Goal: Transaction & Acquisition: Obtain resource

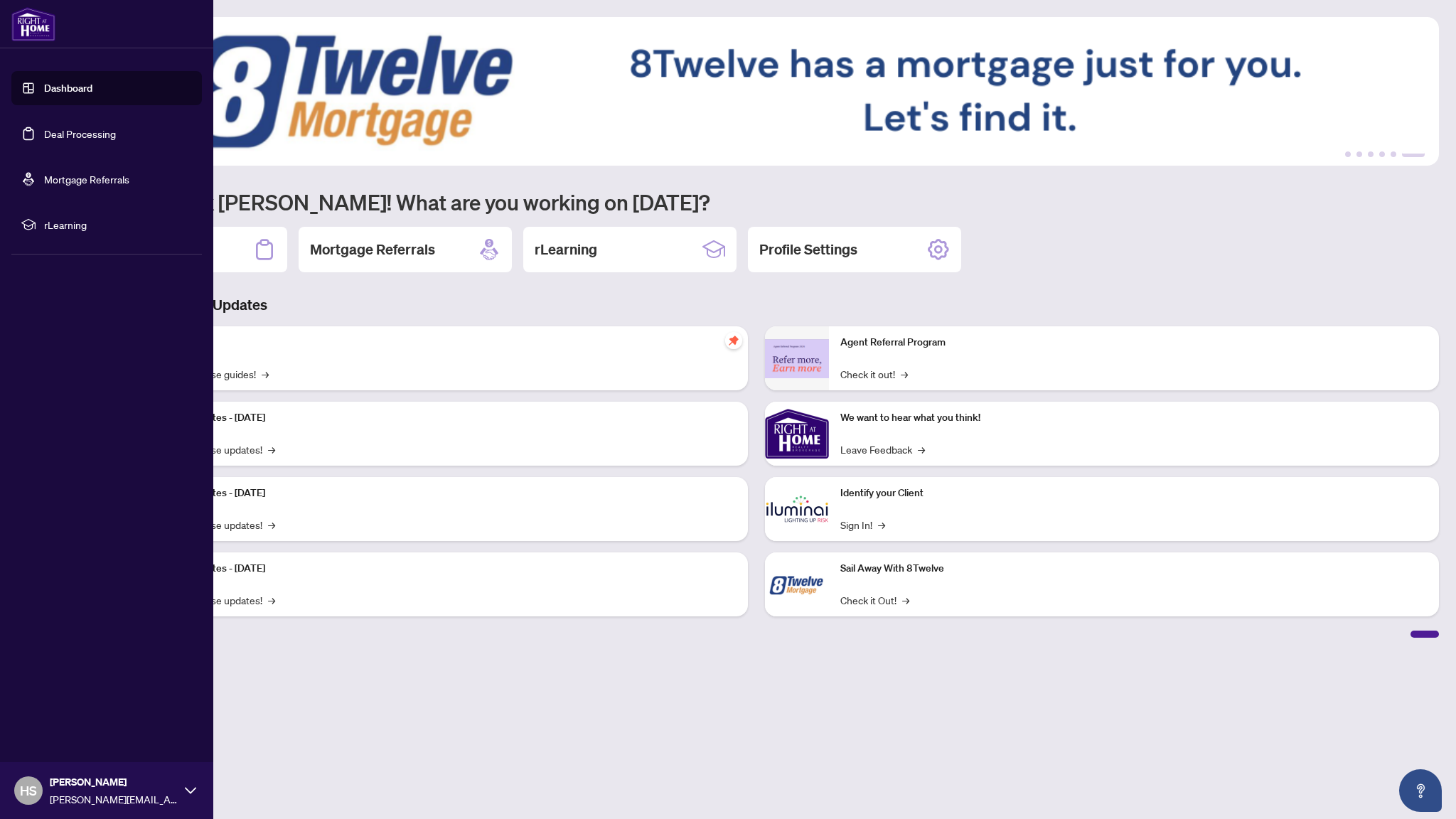
click at [48, 128] on link "Deal Processing" at bounding box center [80, 134] width 72 height 13
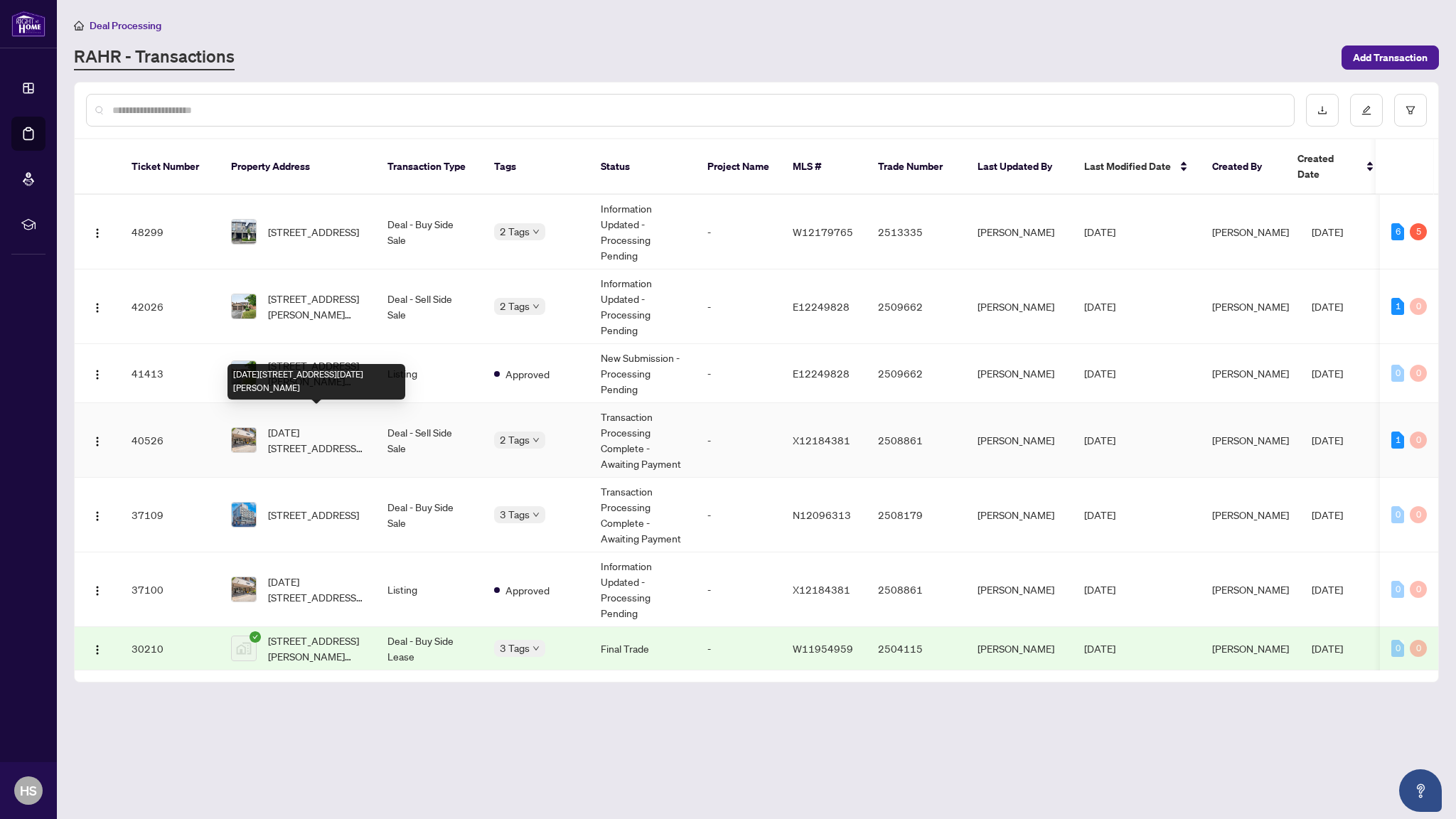
click at [301, 435] on span "[DATE][STREET_ADDRESS][DATE][PERSON_NAME]" at bounding box center [316, 440] width 97 height 31
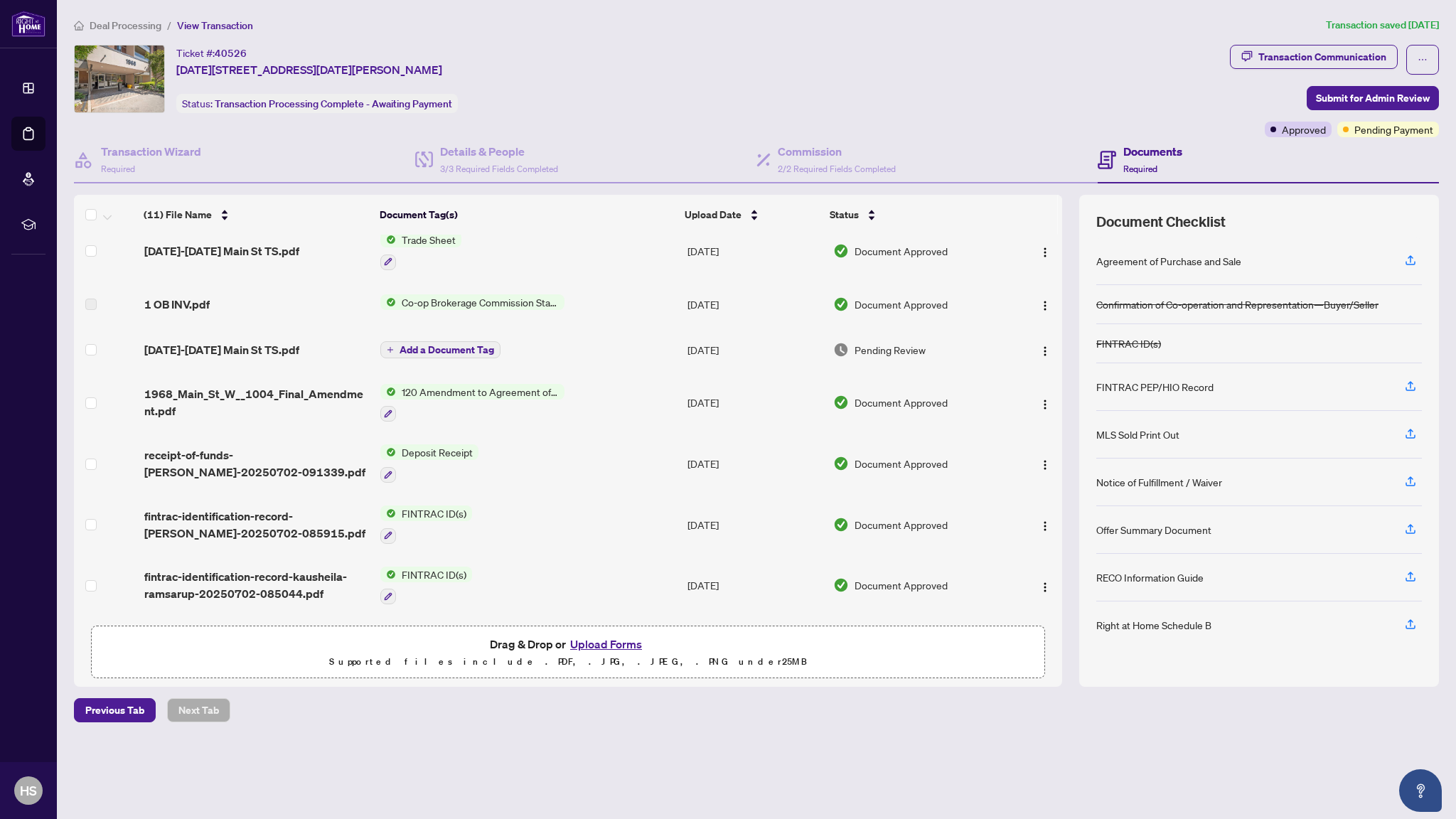
scroll to position [79, 0]
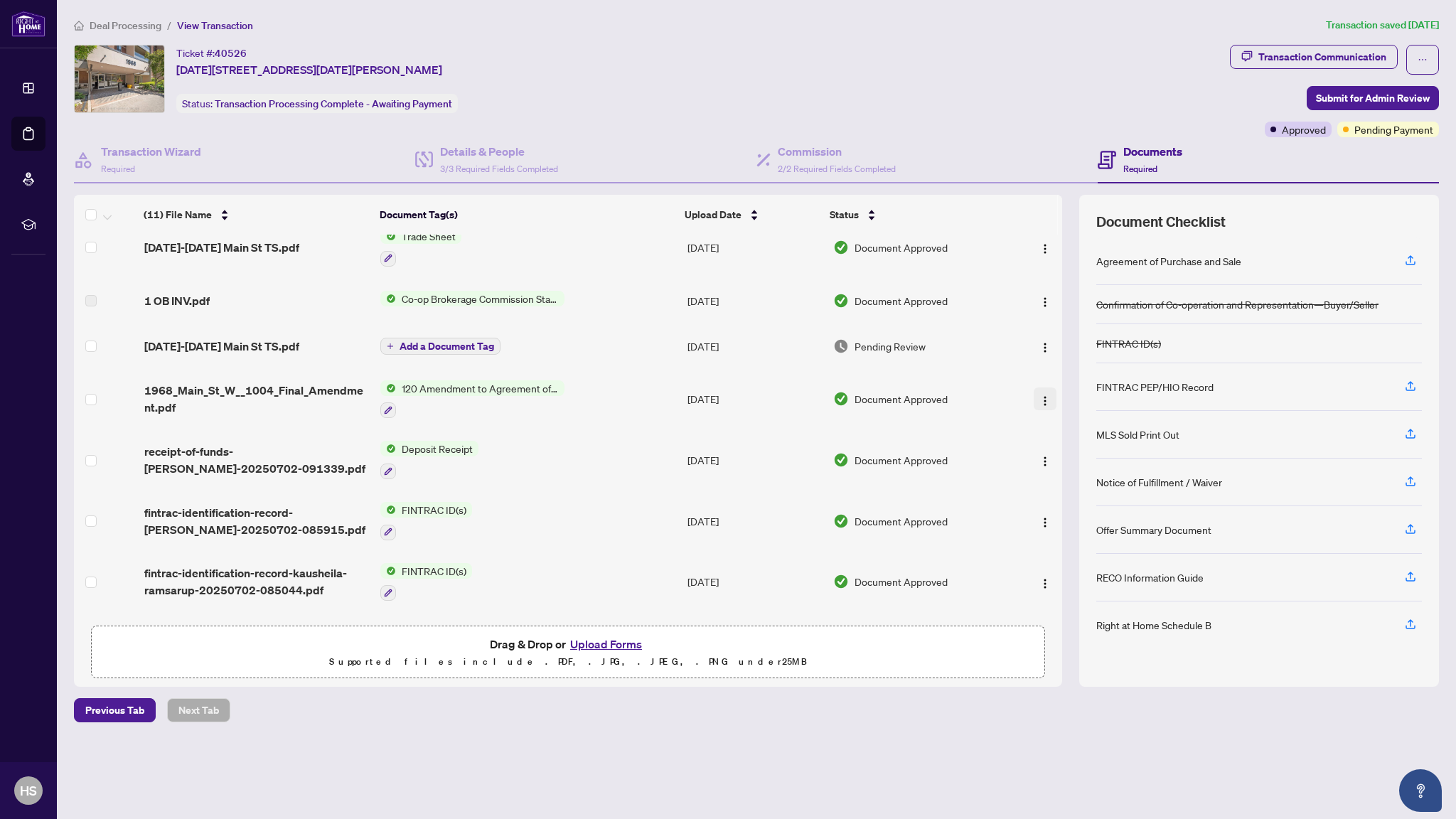
click at [1042, 402] on img "button" at bounding box center [1045, 401] width 12 height 12
click at [1074, 469] on span "Download" at bounding box center [1109, 472] width 136 height 16
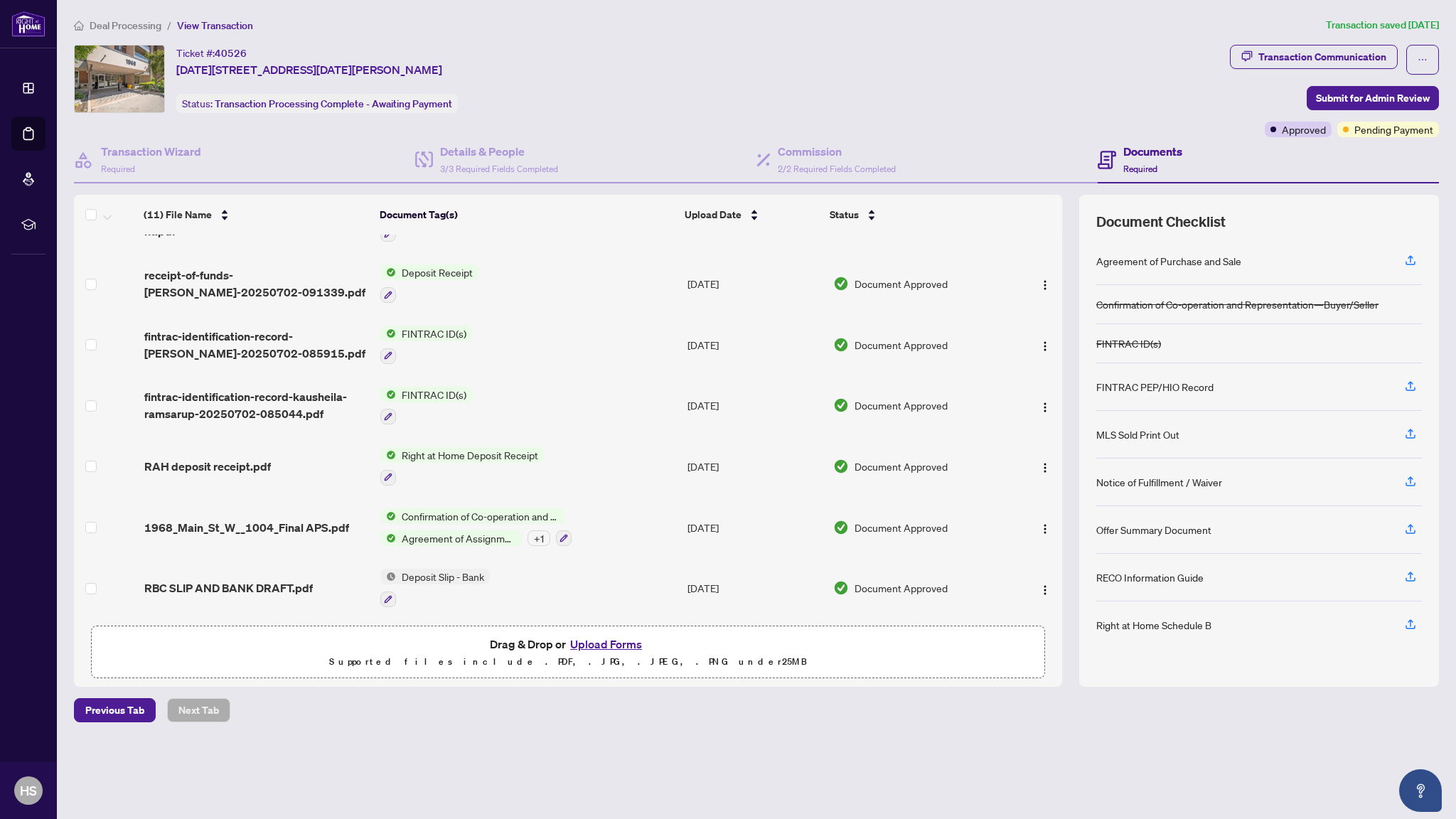
scroll to position [256, 0]
click at [1041, 472] on button "button" at bounding box center [1045, 466] width 23 height 23
click at [1054, 536] on span "Download" at bounding box center [1109, 538] width 136 height 16
click at [1039, 524] on img "button" at bounding box center [1045, 528] width 12 height 12
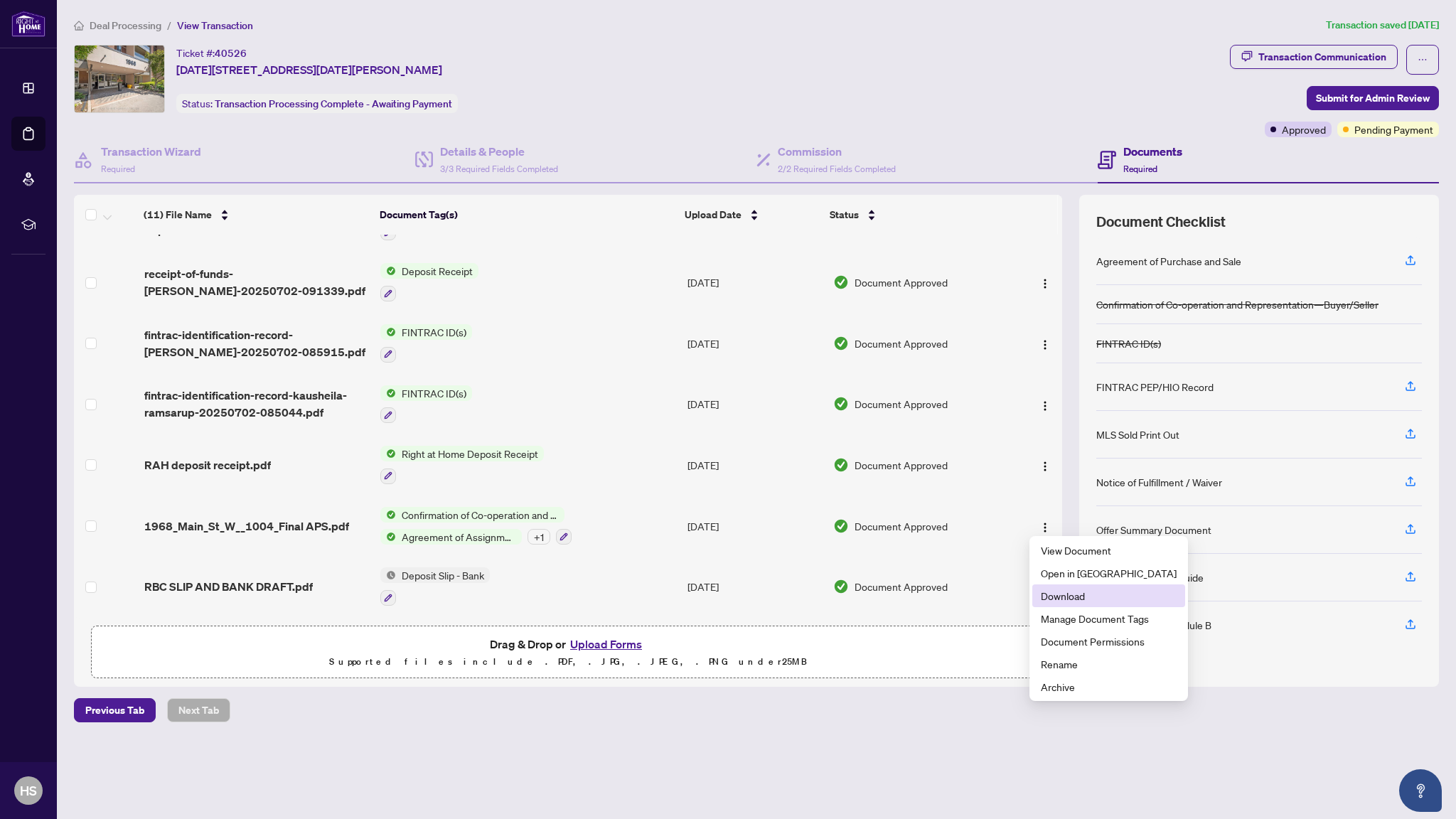
click at [1050, 593] on span "Download" at bounding box center [1109, 596] width 136 height 16
click at [1040, 583] on img "button" at bounding box center [1045, 589] width 12 height 12
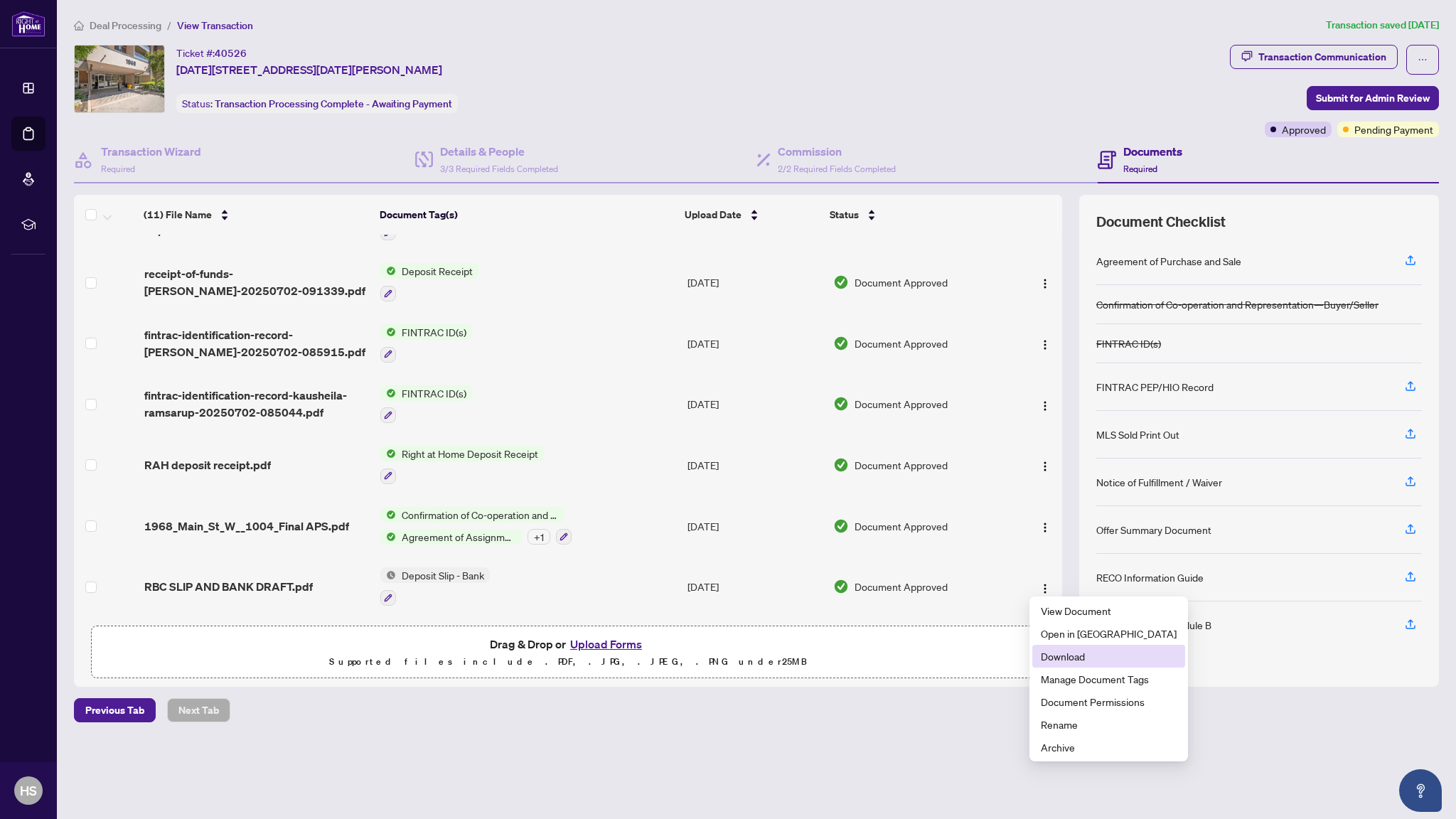
click at [1051, 652] on span "Download" at bounding box center [1109, 656] width 136 height 16
click at [144, 23] on span "Deal Processing" at bounding box center [125, 26] width 72 height 13
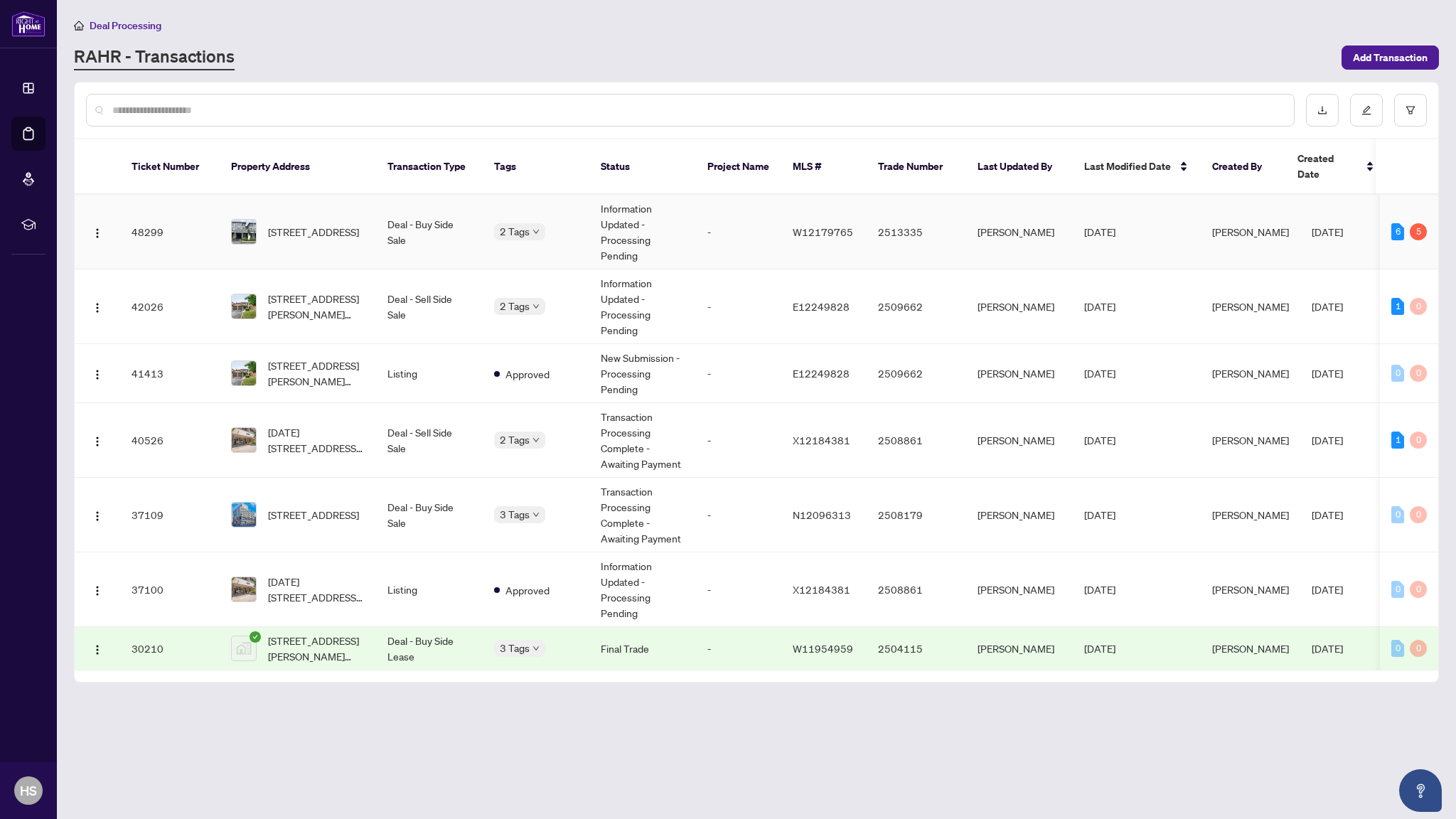
click at [258, 229] on div "[STREET_ADDRESS]" at bounding box center [298, 232] width 133 height 26
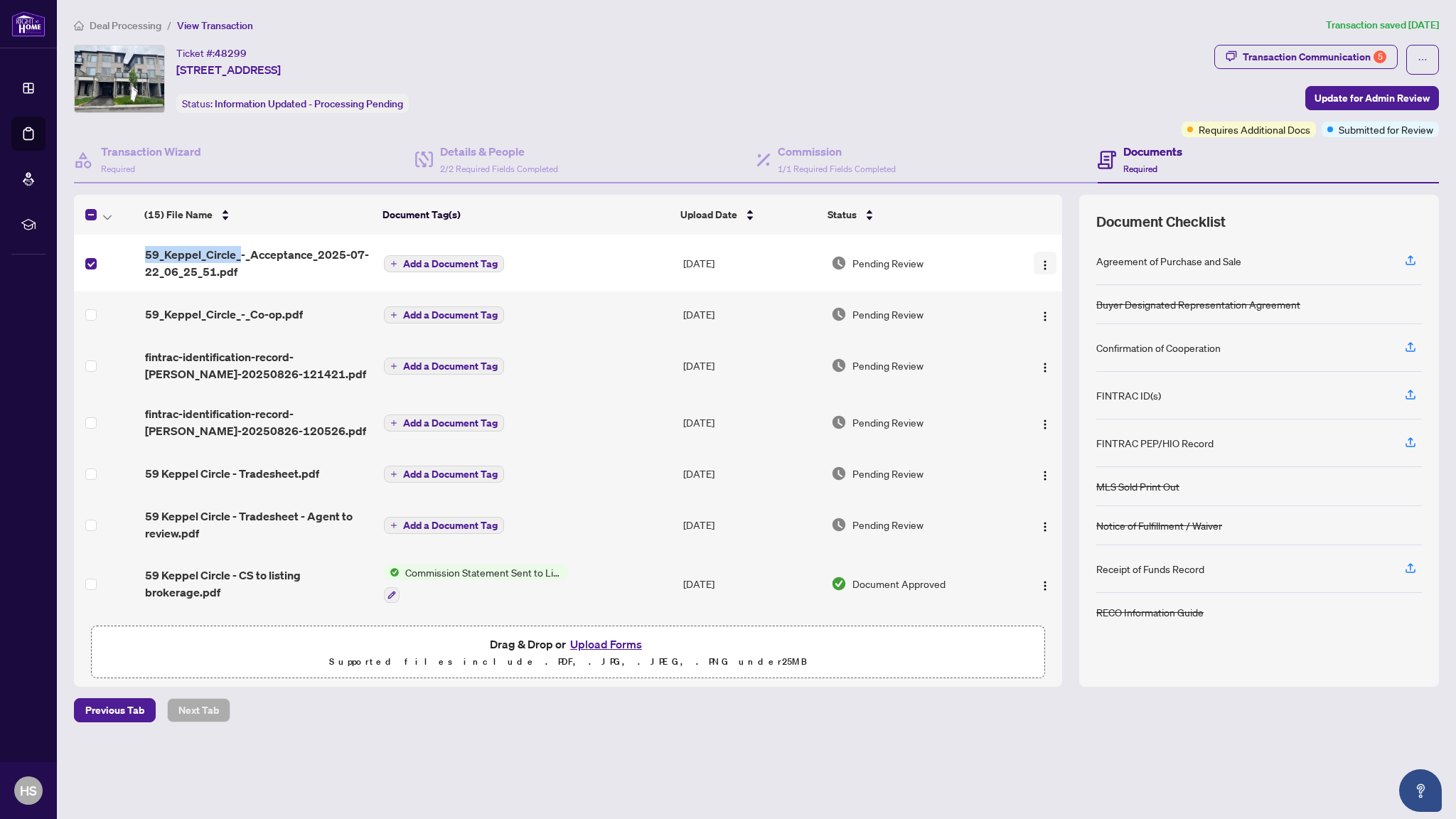
click at [1042, 272] on button "button" at bounding box center [1045, 263] width 23 height 23
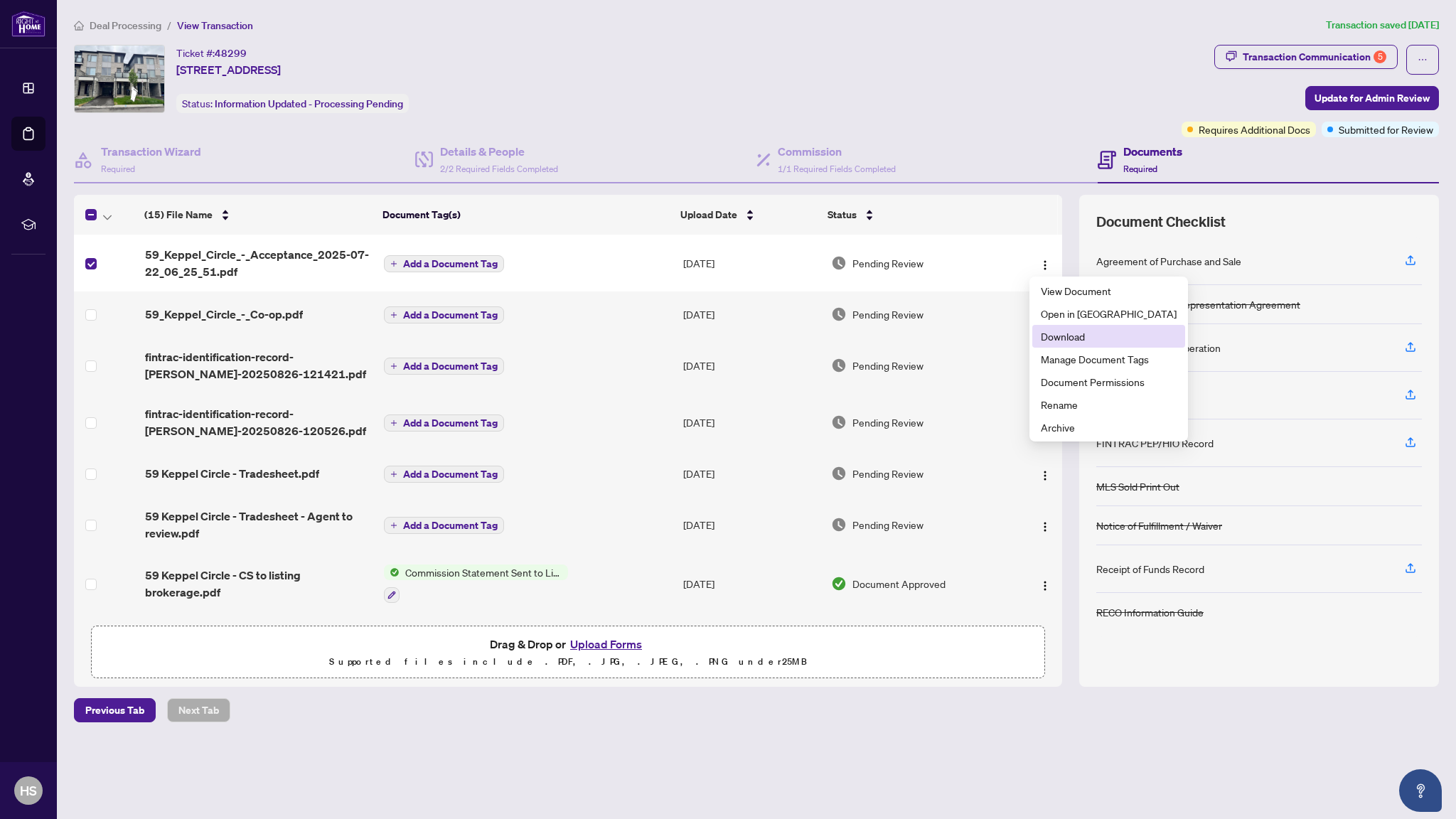
click at [1053, 337] on span "Download" at bounding box center [1109, 337] width 136 height 16
click at [977, 123] on div "Ticket #: 48299 [STREET_ADDRESS] Status: Information Updated - Processing Pendi…" at bounding box center [625, 91] width 1108 height 92
click at [1044, 314] on img "button" at bounding box center [1045, 316] width 12 height 12
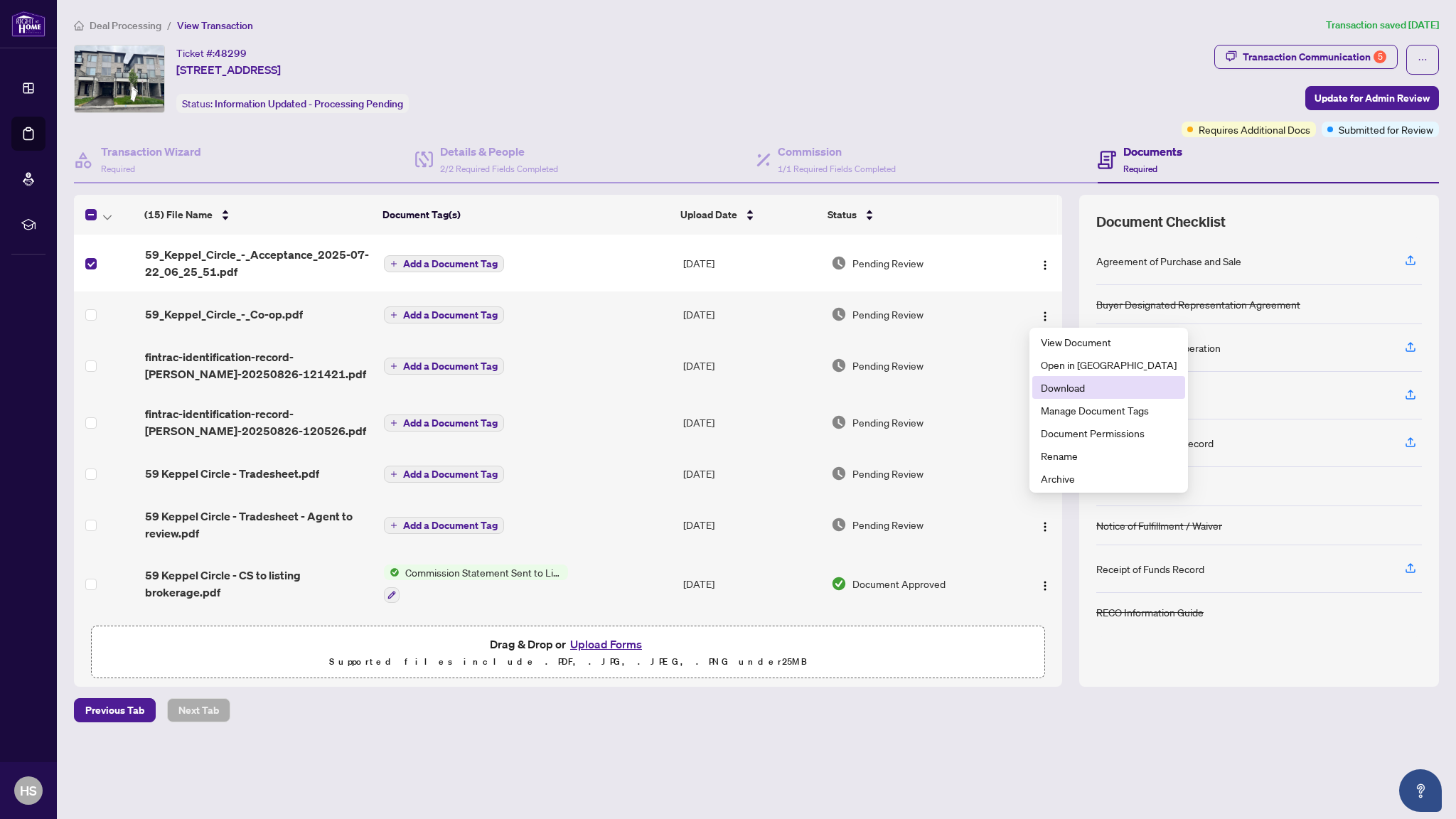
click at [1047, 390] on span "Download" at bounding box center [1109, 388] width 136 height 16
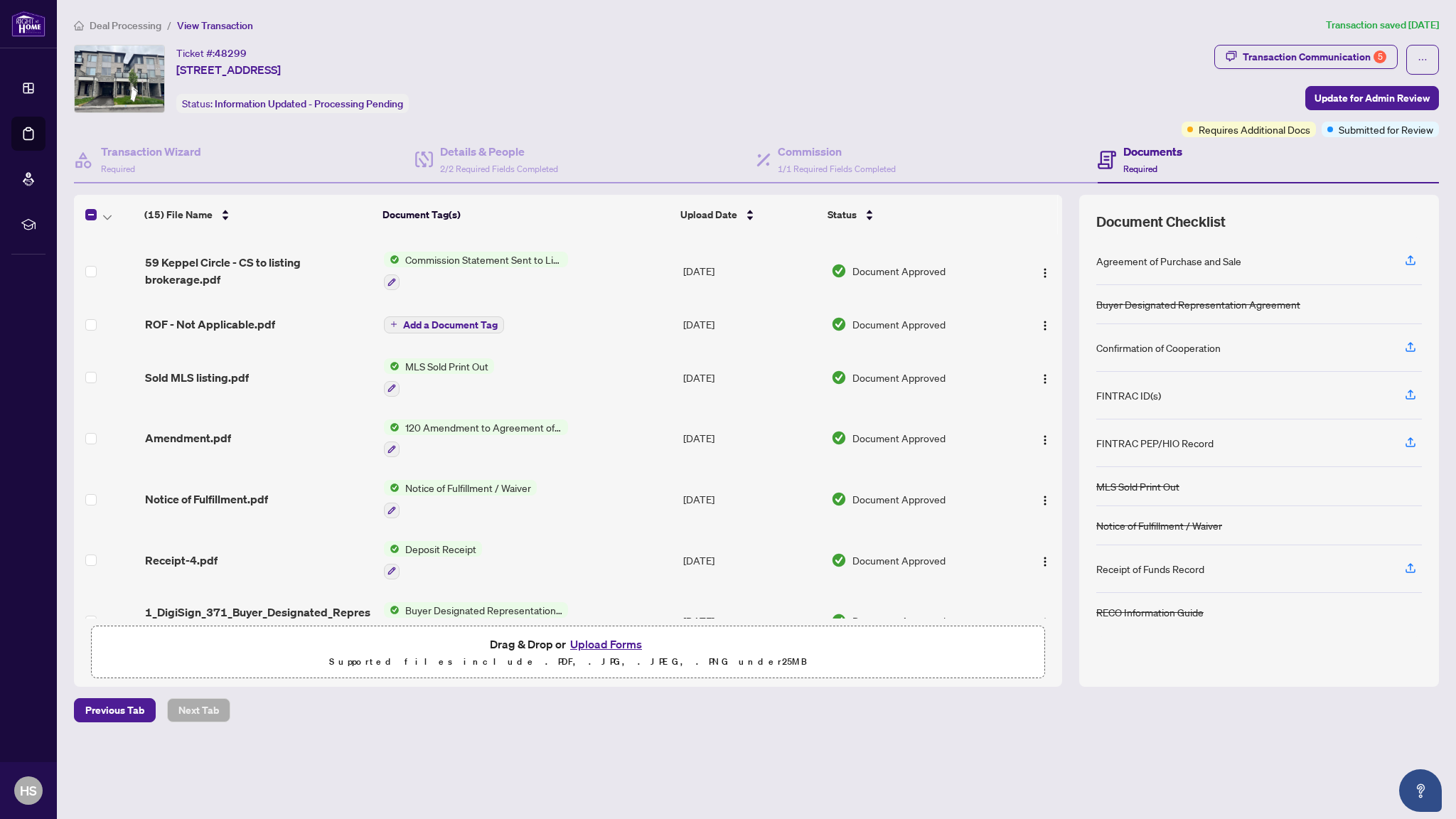
scroll to position [315, 0]
click at [1040, 376] on img "button" at bounding box center [1045, 377] width 12 height 12
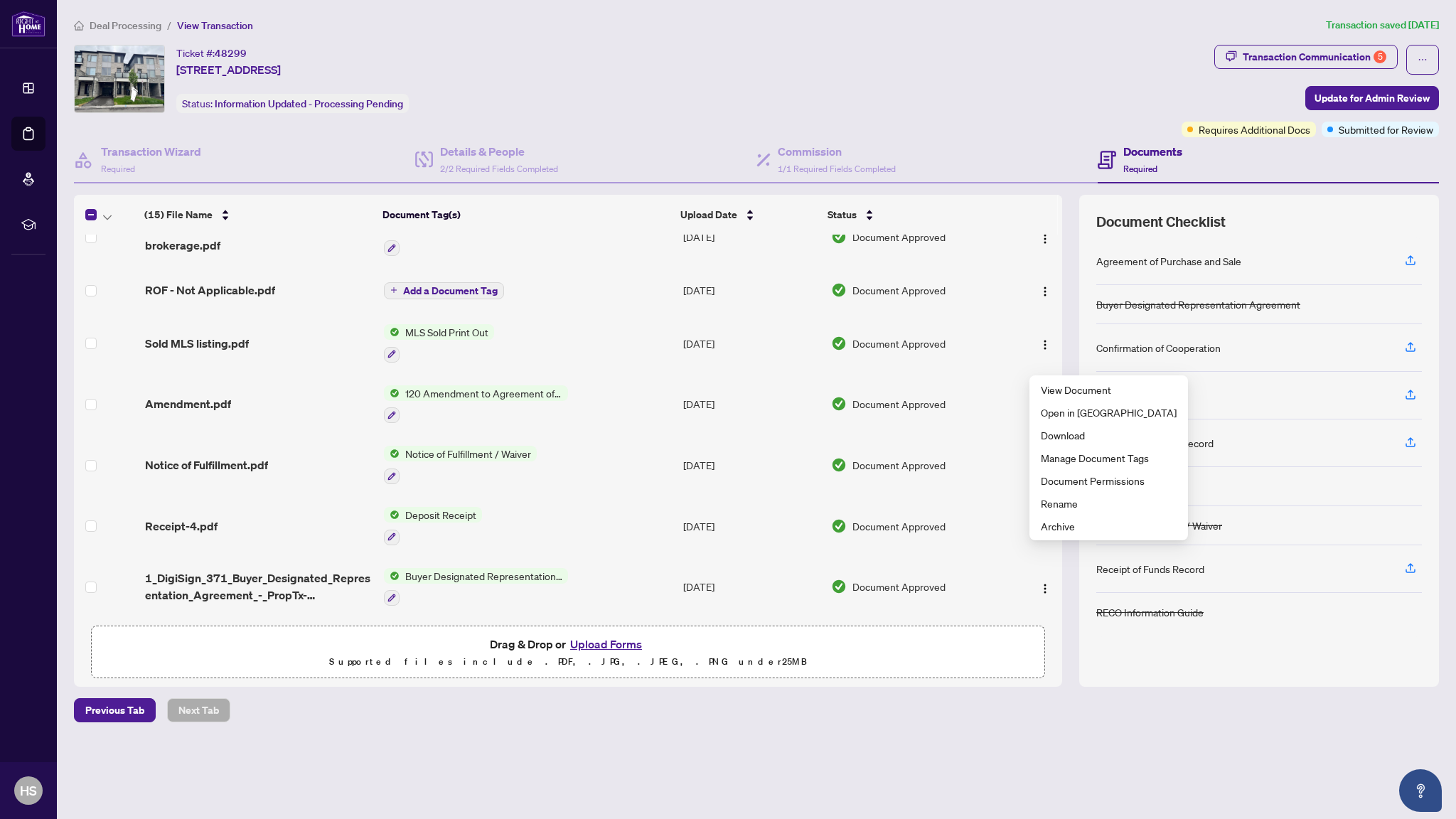
scroll to position [351, 0]
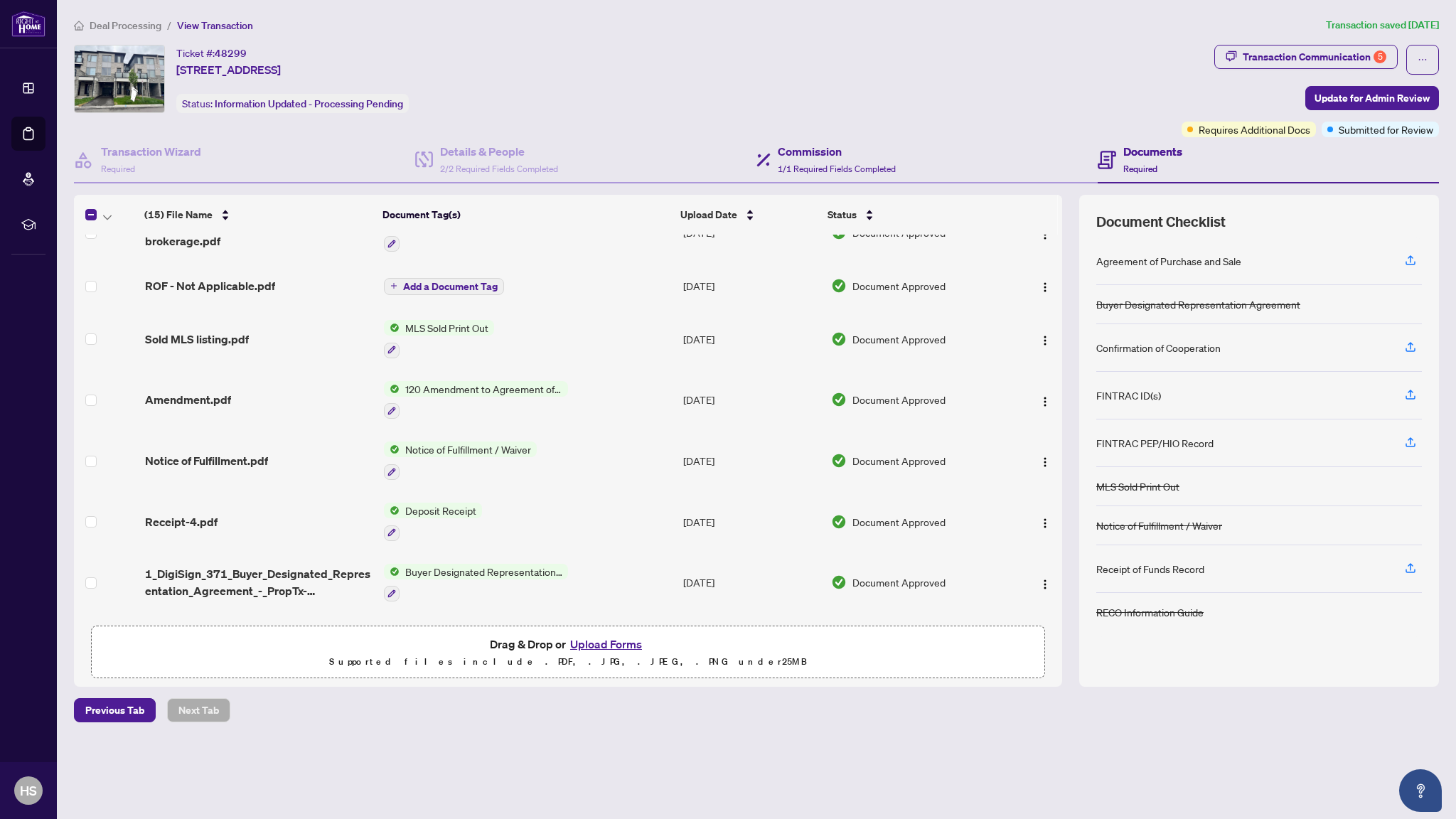
click at [1017, 137] on div "Commission 1/1 Required Fields Completed" at bounding box center [926, 160] width 341 height 46
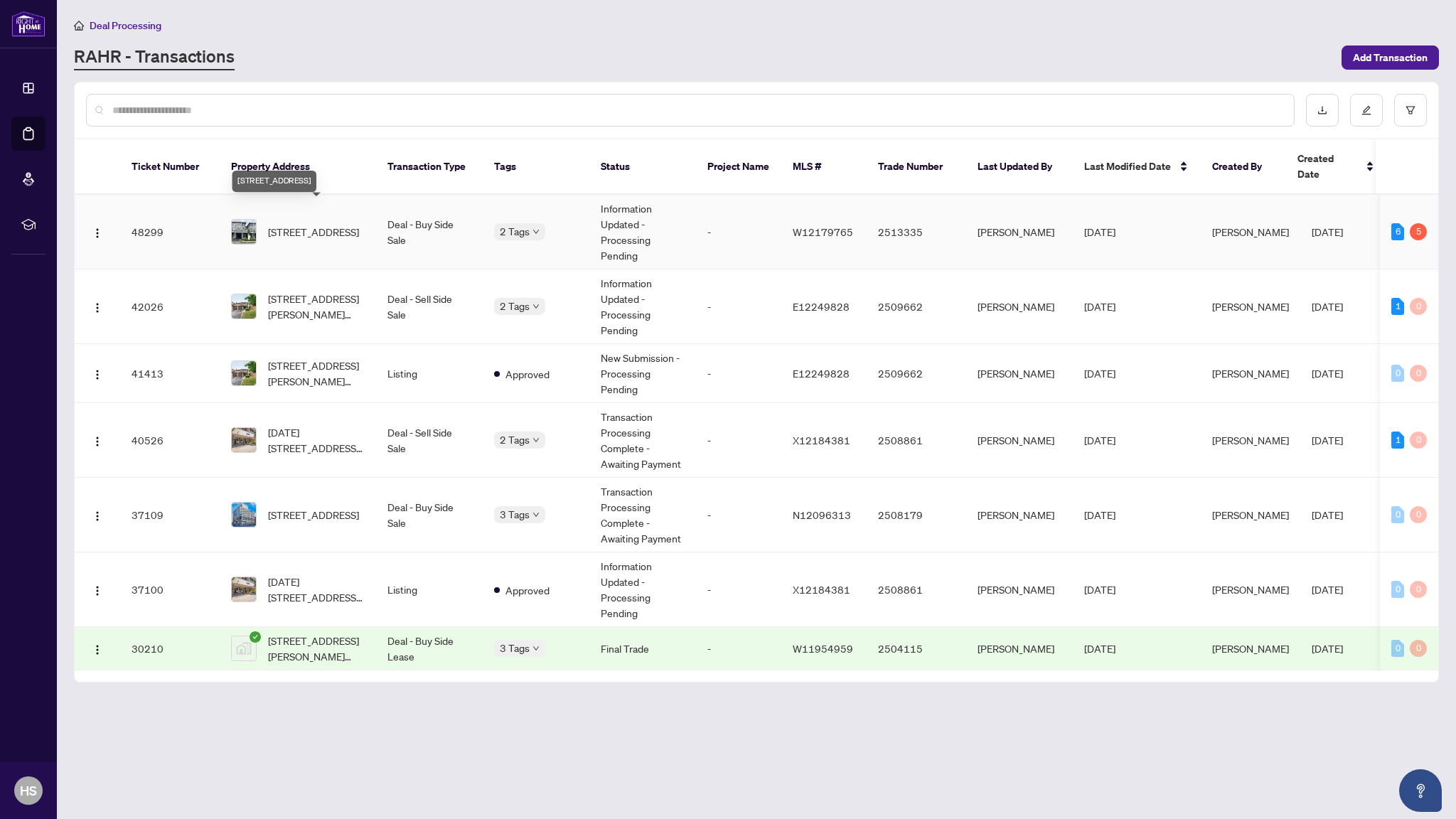
click at [279, 224] on span "[STREET_ADDRESS]" at bounding box center [314, 232] width 91 height 16
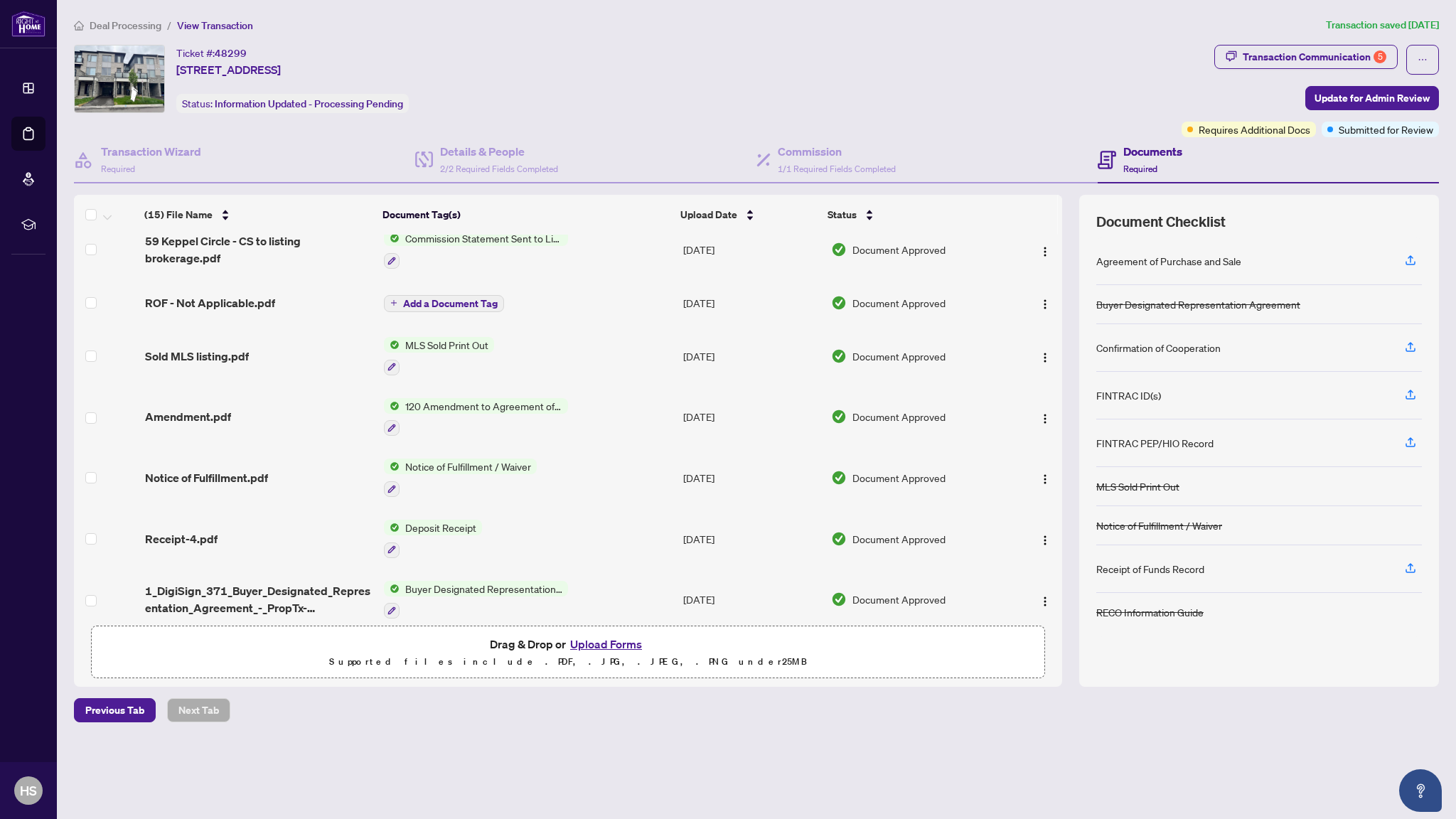
scroll to position [321, 0]
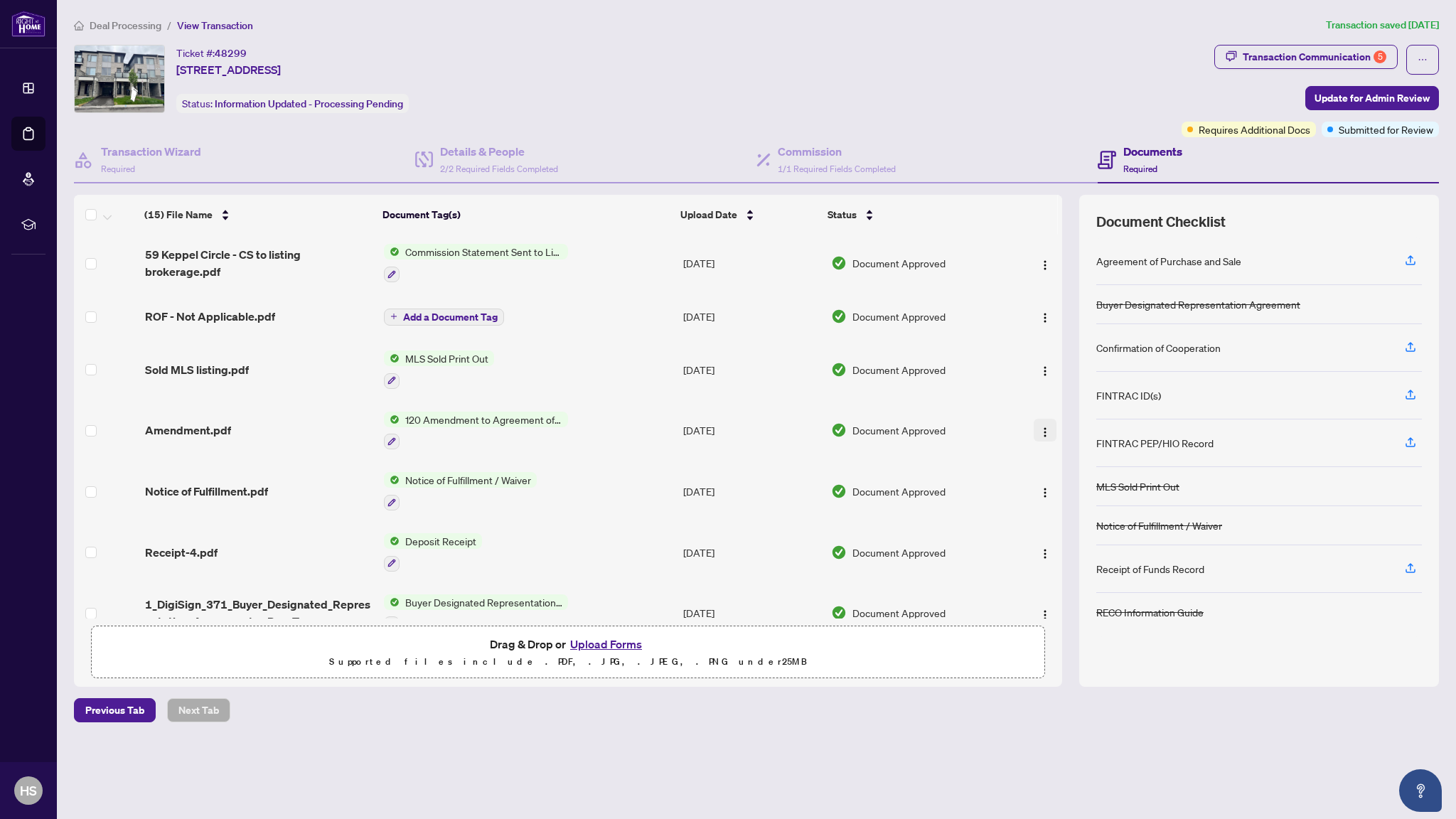
click at [1048, 428] on button "button" at bounding box center [1045, 430] width 23 height 23
click at [1048, 500] on span "Download" at bounding box center [1109, 503] width 136 height 16
click at [1040, 490] on img "button" at bounding box center [1045, 493] width 12 height 12
click at [1052, 569] on span "Download" at bounding box center [1109, 564] width 136 height 16
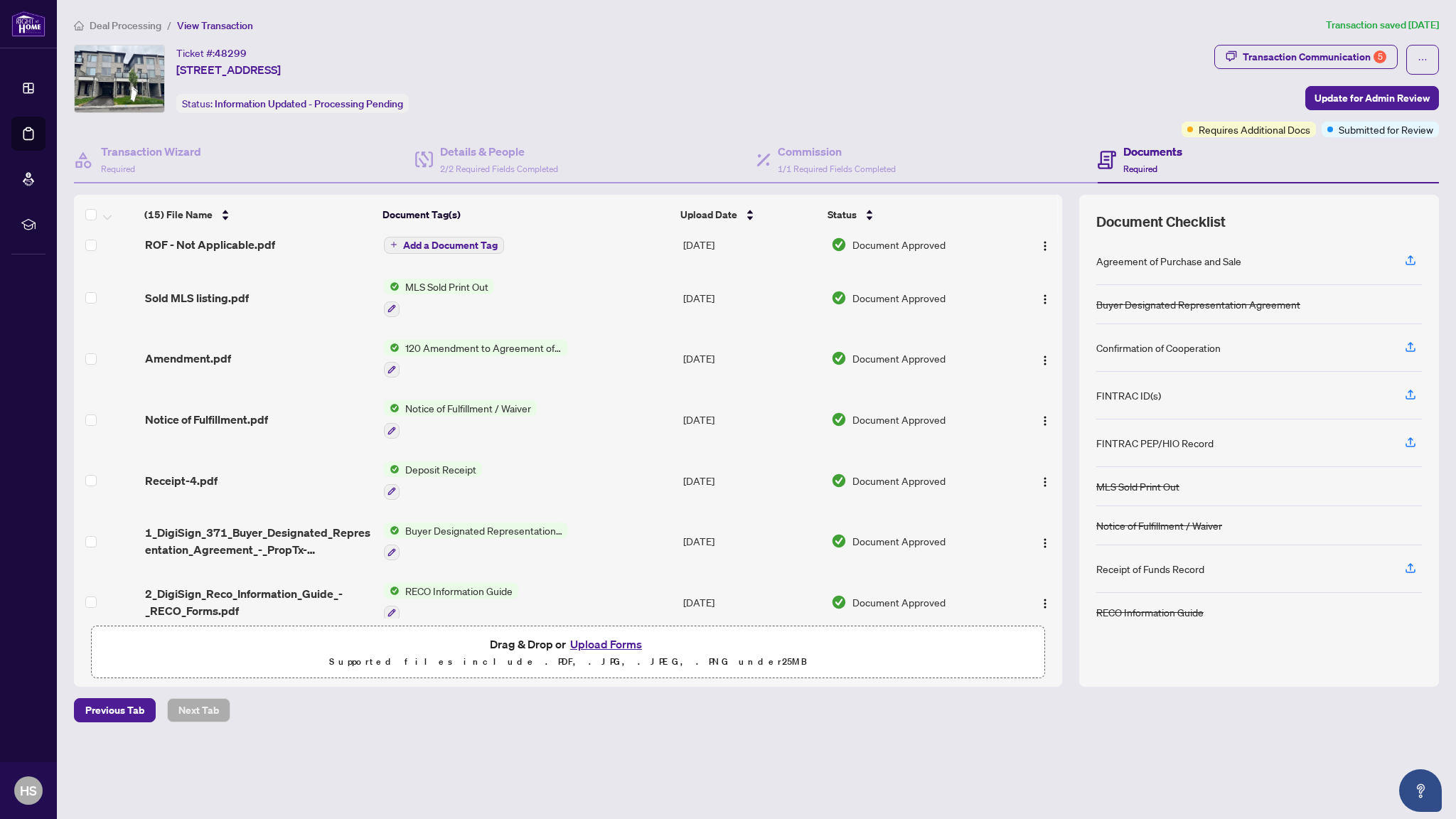
scroll to position [470, 0]
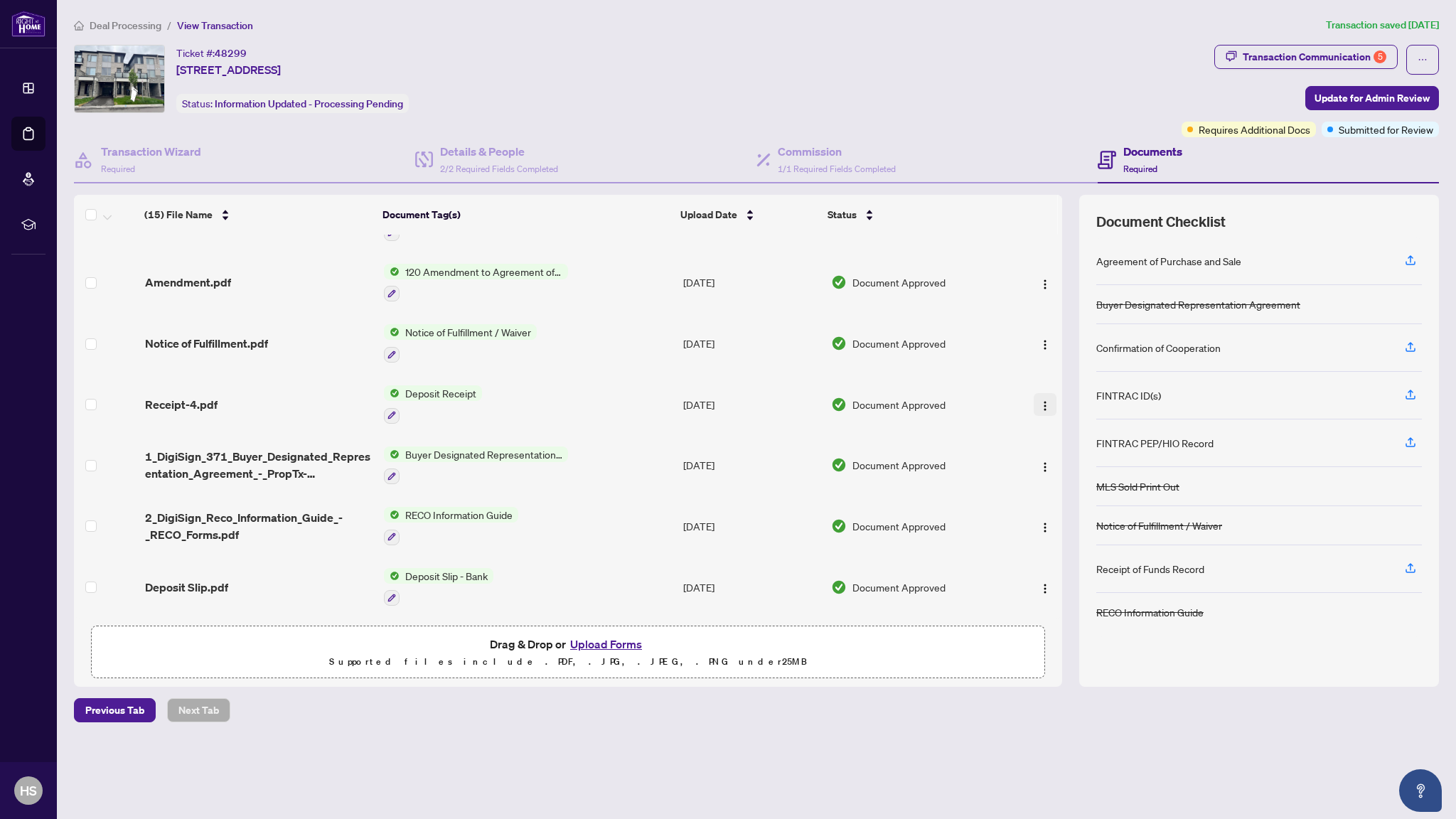
click at [1039, 400] on img "button" at bounding box center [1045, 406] width 12 height 12
click at [1064, 470] on span "Download" at bounding box center [1109, 475] width 136 height 16
click at [1039, 588] on img "button" at bounding box center [1045, 589] width 12 height 12
click at [1053, 655] on span "Download" at bounding box center [1109, 657] width 136 height 16
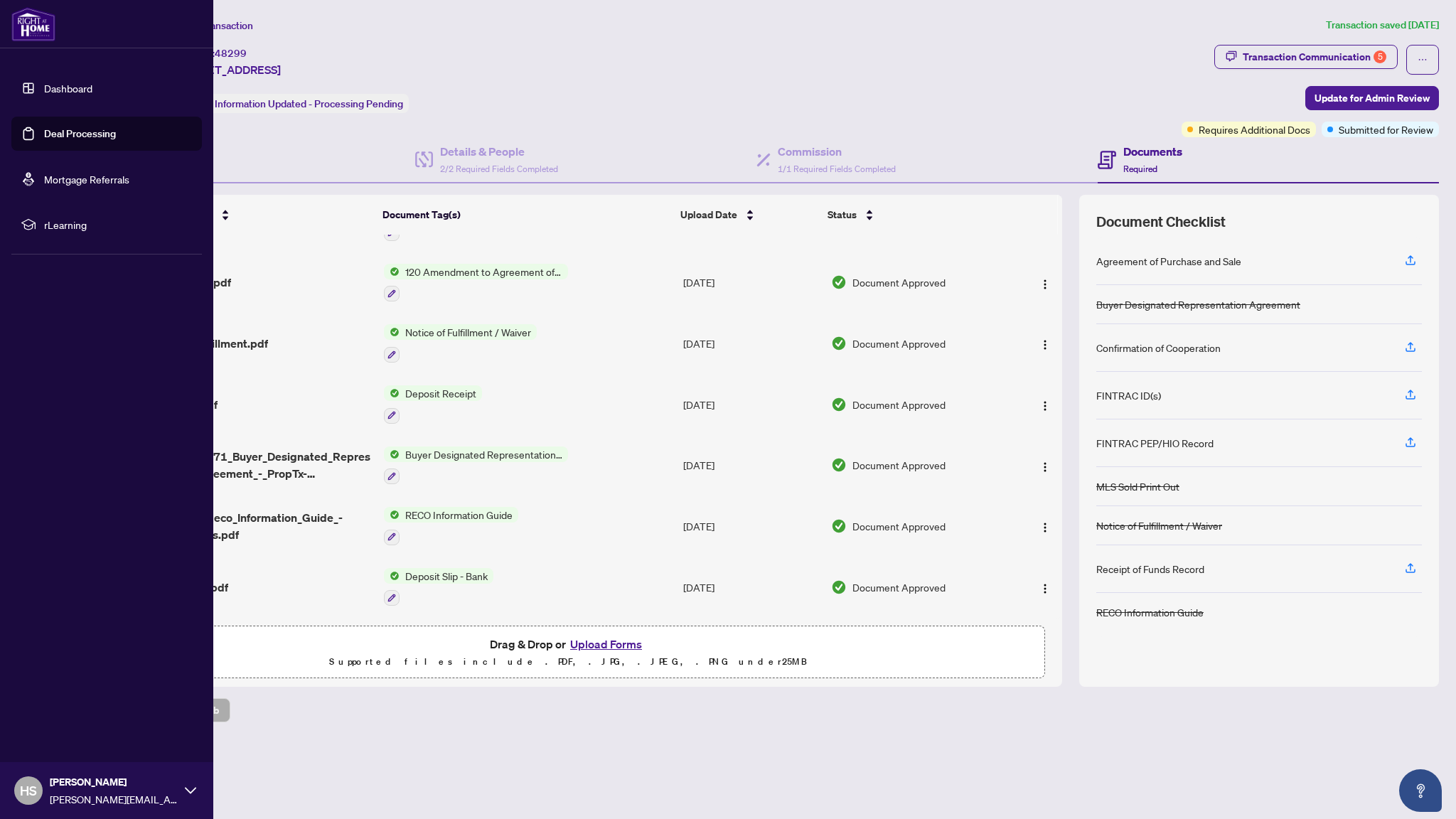
click at [44, 94] on link "Dashboard" at bounding box center [68, 88] width 48 height 13
